Goal: Navigation & Orientation: Find specific page/section

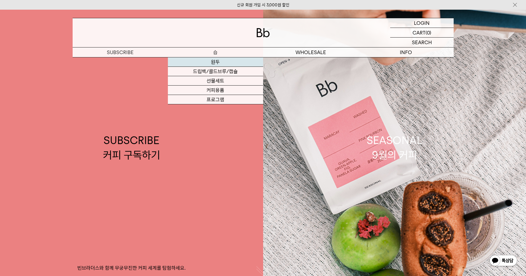
click at [220, 62] on link "원두" at bounding box center [215, 61] width 95 height 9
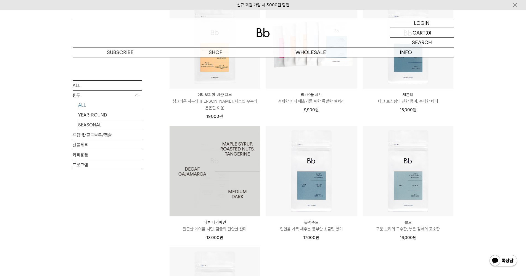
scroll to position [223, 0]
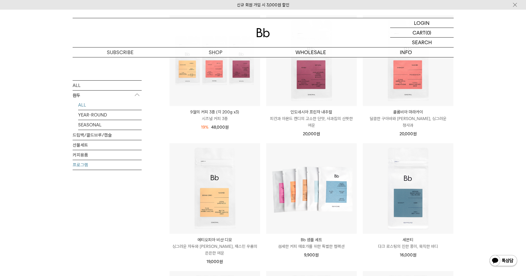
click at [78, 164] on link "프로그램" at bounding box center [107, 165] width 69 height 10
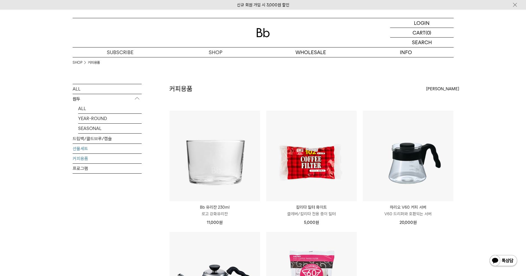
click at [85, 147] on link "선물세트" at bounding box center [107, 149] width 69 height 10
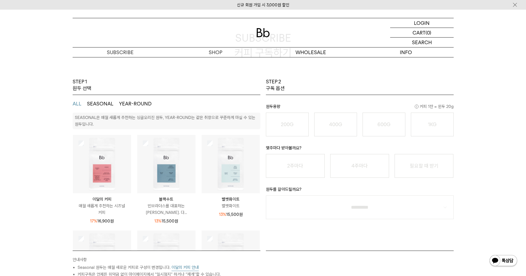
scroll to position [52, 0]
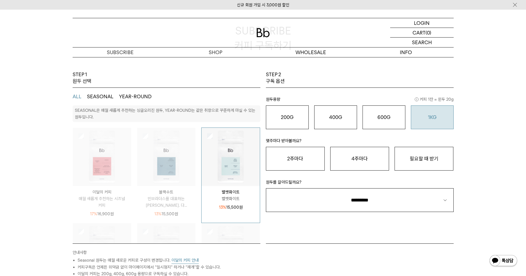
click at [441, 123] on button "1KG 49,900 원" at bounding box center [432, 117] width 43 height 24
click at [422, 156] on button "필요할 때 받기" at bounding box center [423, 159] width 59 height 24
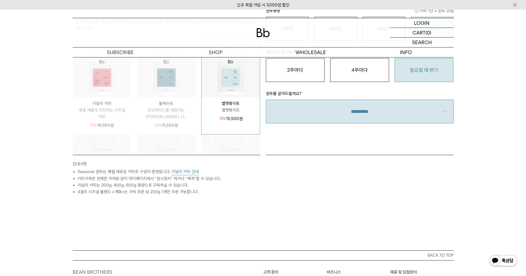
select select "**"
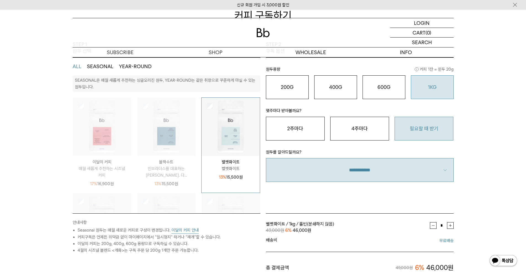
scroll to position [77, 0]
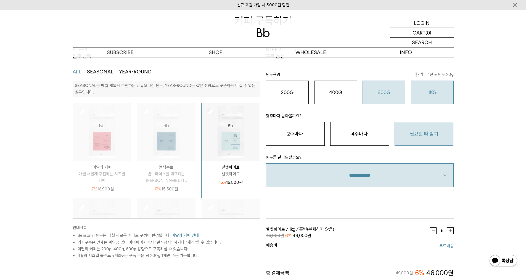
click at [389, 95] on button "600G 43,000 원" at bounding box center [383, 93] width 43 height 24
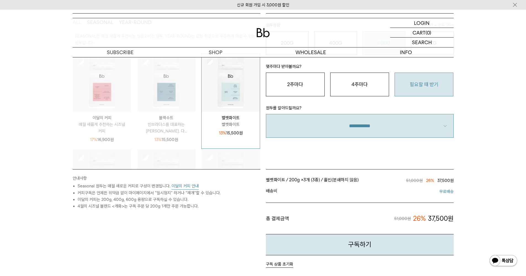
scroll to position [154, 0]
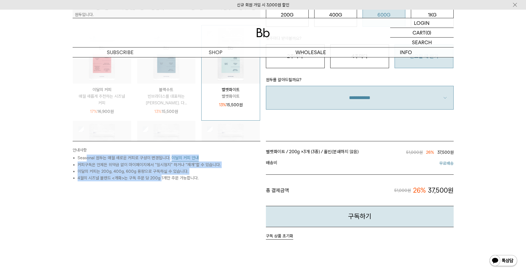
drag, startPoint x: 86, startPoint y: 158, endPoint x: 166, endPoint y: 178, distance: 82.0
click at [161, 178] on ul "Seasonal 원두는 매월 새로운 커피로 구성이 변경됩니다. 이달의 커피 안내 커피구독은 언제든 위약금 없이 마이페이지에서 “일시정지” 하거…" at bounding box center [167, 167] width 188 height 27
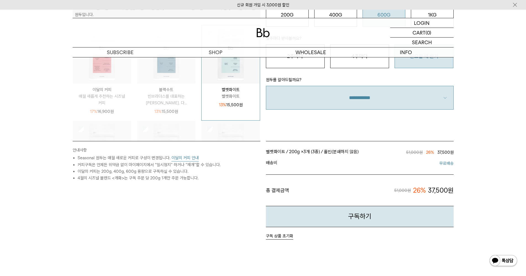
click at [166, 178] on li "4월의 시즈널 블렌드 <개화>는 구독 주문 당 200g 1개만 주문 가능합니다." at bounding box center [169, 178] width 183 height 7
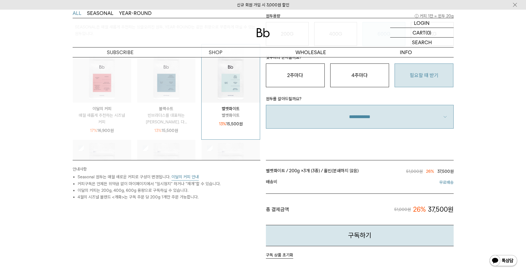
scroll to position [31, 0]
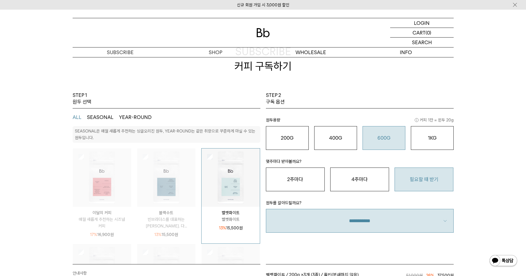
click at [106, 161] on img at bounding box center [102, 177] width 58 height 58
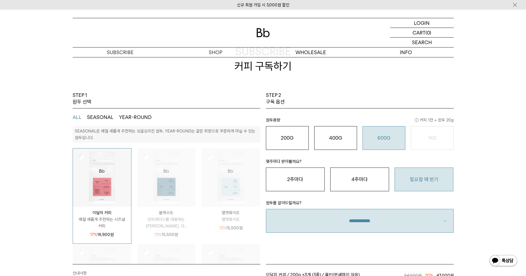
click at [103, 159] on img at bounding box center [102, 177] width 58 height 58
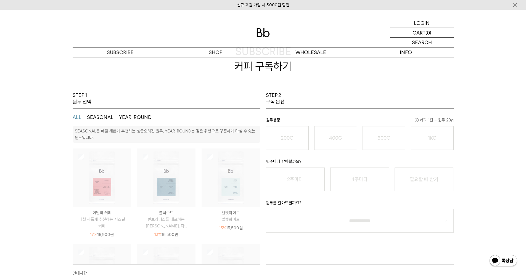
click at [103, 159] on img at bounding box center [102, 177] width 58 height 58
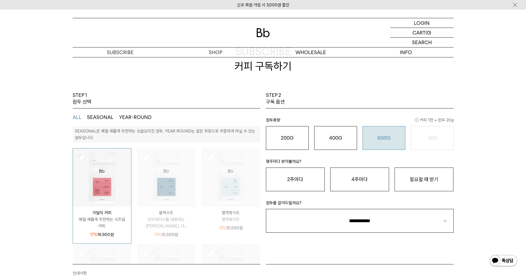
click at [380, 141] on button "600G 43,000 원" at bounding box center [383, 138] width 43 height 24
click at [418, 177] on button "필요할 때 받기" at bounding box center [423, 179] width 59 height 24
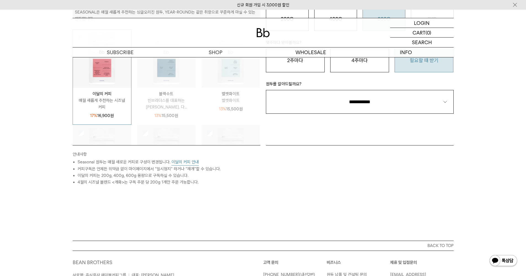
scroll to position [8, 0]
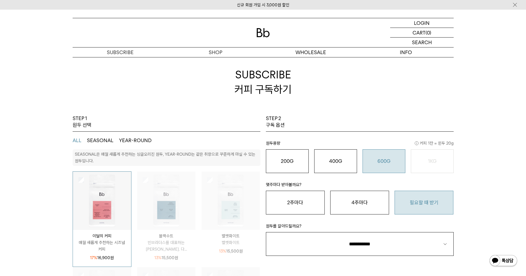
click at [159, 184] on img at bounding box center [166, 201] width 58 height 58
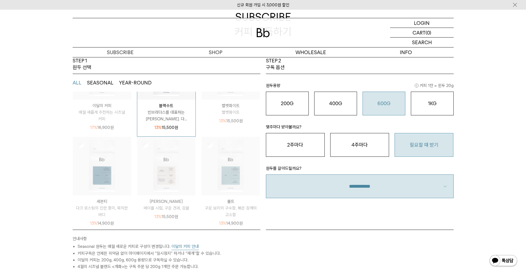
scroll to position [38, 0]
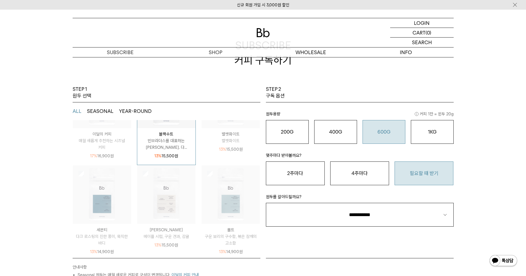
click at [110, 153] on p "17% 16,900 원" at bounding box center [102, 156] width 24 height 7
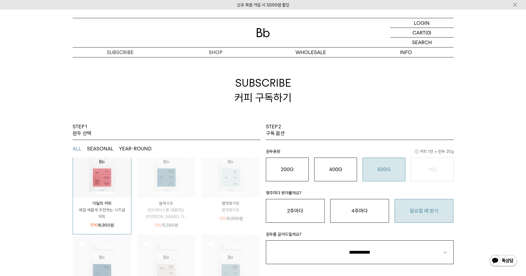
scroll to position [18, 0]
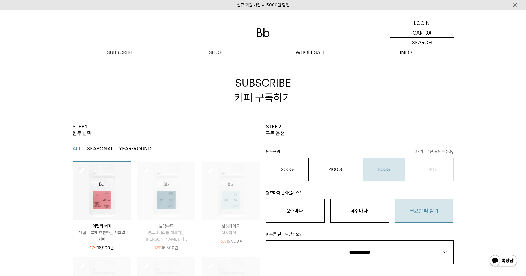
click at [89, 193] on img at bounding box center [102, 191] width 58 height 58
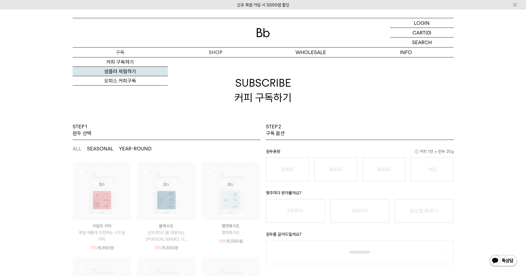
click at [122, 70] on link "샘플러 체험하기" at bounding box center [120, 71] width 95 height 9
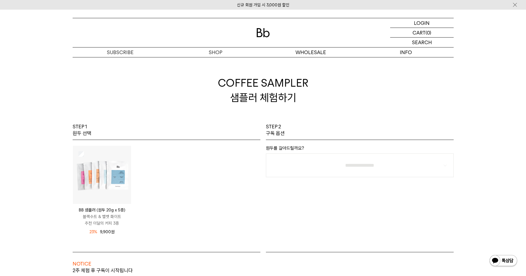
click at [122, 172] on img at bounding box center [102, 175] width 58 height 58
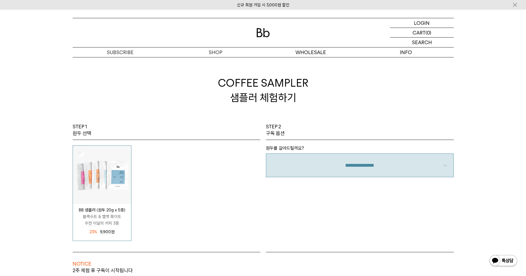
select select "**"
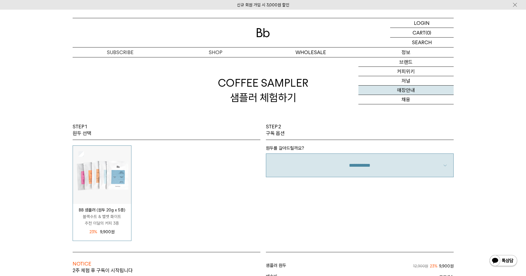
click at [412, 89] on link "매장안내" at bounding box center [405, 90] width 95 height 9
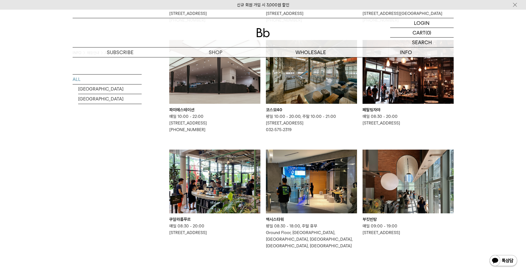
scroll to position [124, 0]
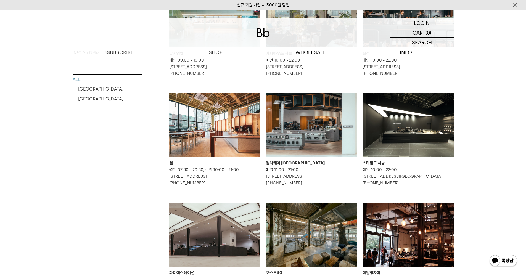
click at [415, 126] on img at bounding box center [407, 125] width 91 height 64
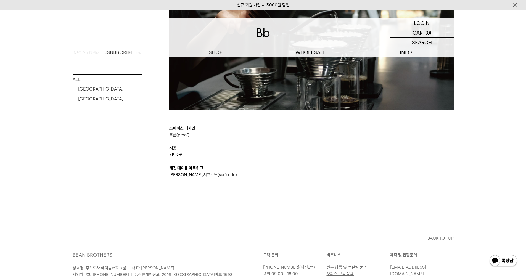
scroll to position [895, 0]
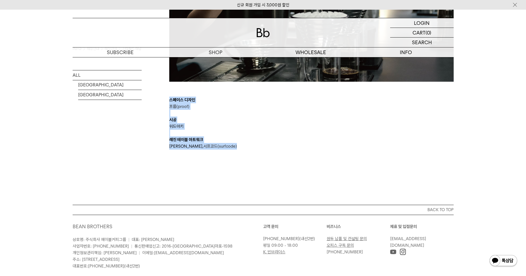
drag, startPoint x: 170, startPoint y: 102, endPoint x: 245, endPoint y: 152, distance: 90.8
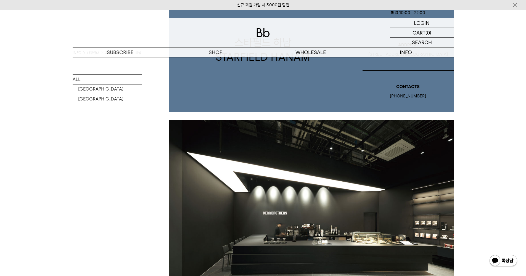
scroll to position [0, 0]
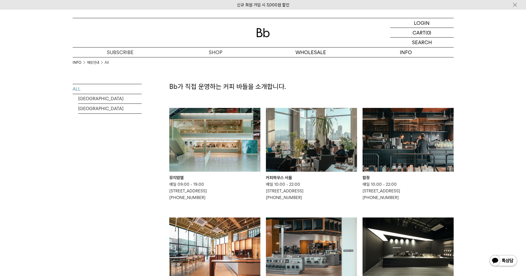
click at [299, 159] on img at bounding box center [311, 140] width 91 height 64
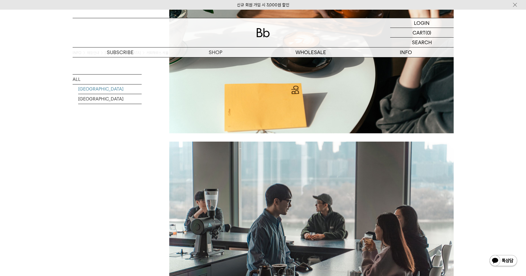
scroll to position [512, 0]
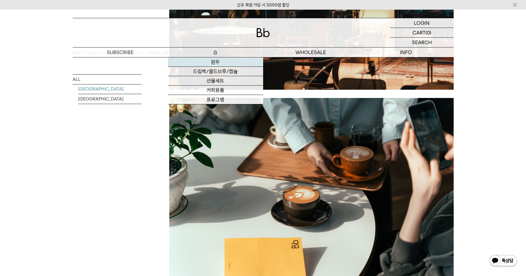
click at [215, 62] on link "원두" at bounding box center [215, 61] width 95 height 9
